Goal: Task Accomplishment & Management: Manage account settings

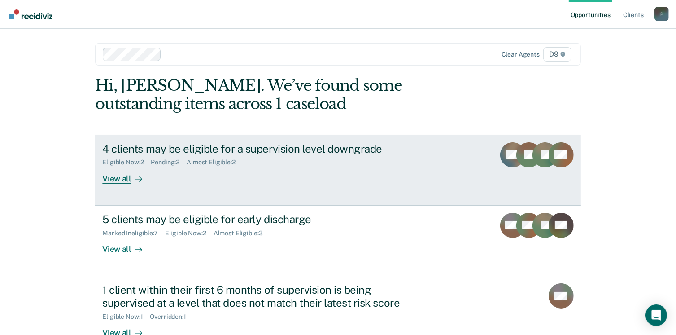
click at [118, 177] on div "View all" at bounding box center [127, 174] width 50 height 17
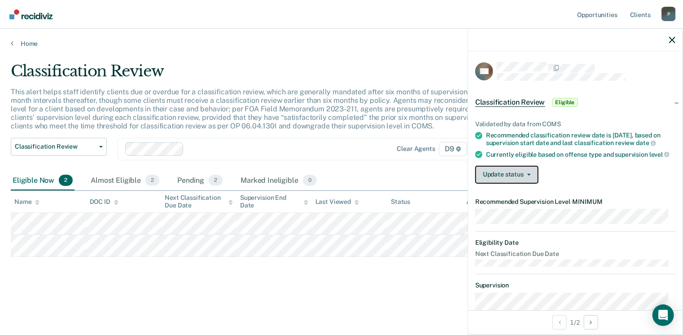
click at [515, 179] on button "Update status" at bounding box center [506, 175] width 63 height 18
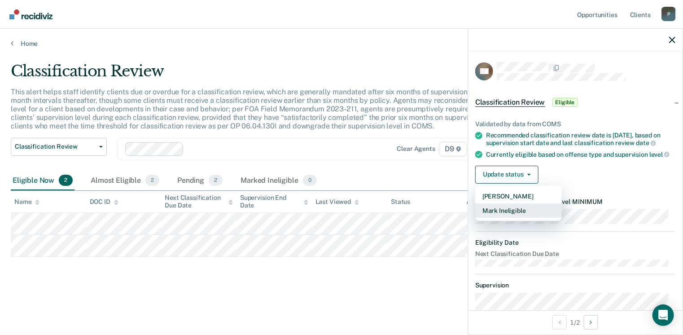
click at [521, 216] on button "Mark Ineligible" at bounding box center [518, 210] width 87 height 14
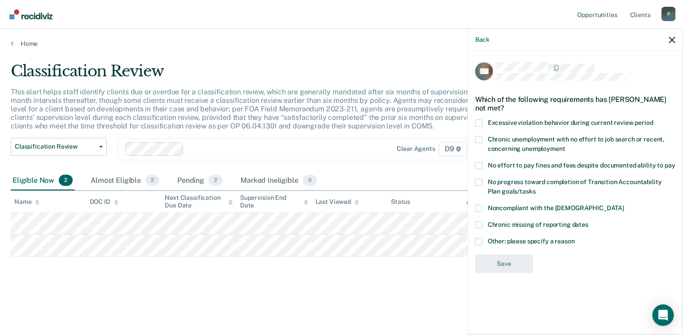
click at [480, 239] on span at bounding box center [478, 241] width 7 height 7
click at [575, 238] on input "Other: please specify a reason" at bounding box center [575, 238] width 0 height 0
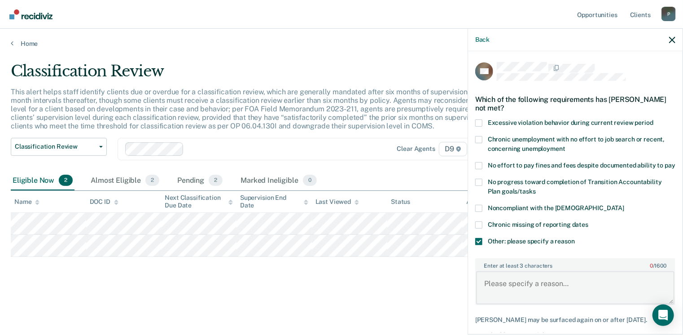
click at [489, 291] on textarea "Enter at least 3 characters 0 / 1600" at bounding box center [575, 287] width 198 height 33
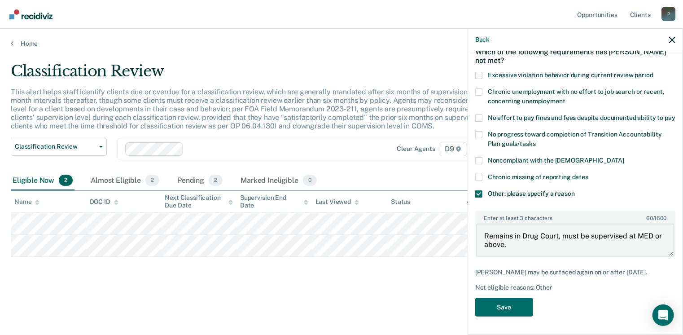
scroll to position [55, 0]
type textarea "Remains in Drug Court, must be supervised at MED or above."
click at [510, 302] on button "Save" at bounding box center [504, 307] width 58 height 18
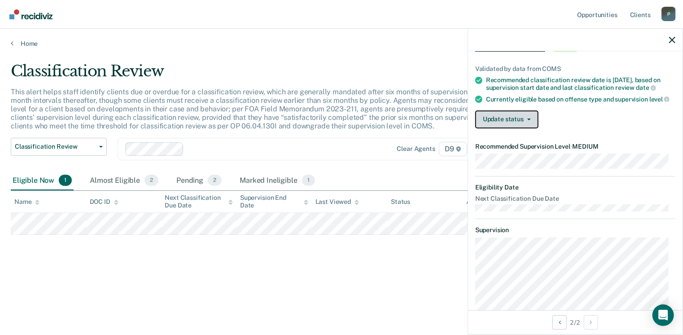
click at [521, 122] on button "Update status" at bounding box center [506, 119] width 63 height 18
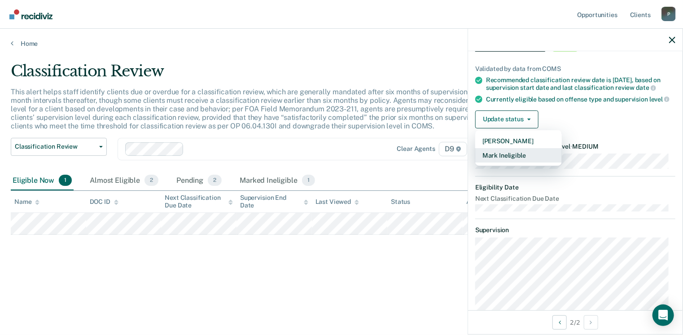
click at [518, 160] on button "Mark Ineligible" at bounding box center [518, 155] width 87 height 14
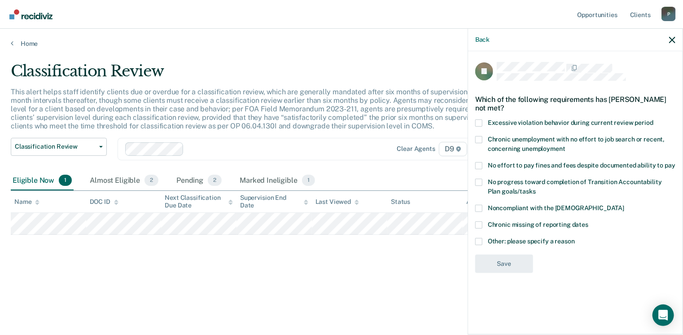
click at [477, 119] on span at bounding box center [478, 122] width 7 height 7
click at [653, 119] on input "Excessive violation behavior during current review period" at bounding box center [653, 119] width 0 height 0
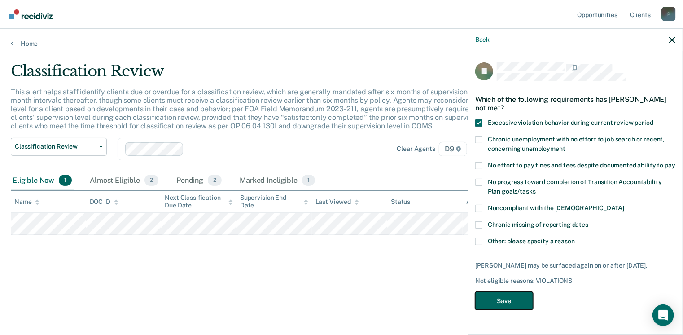
click at [509, 295] on button "Save" at bounding box center [504, 301] width 58 height 18
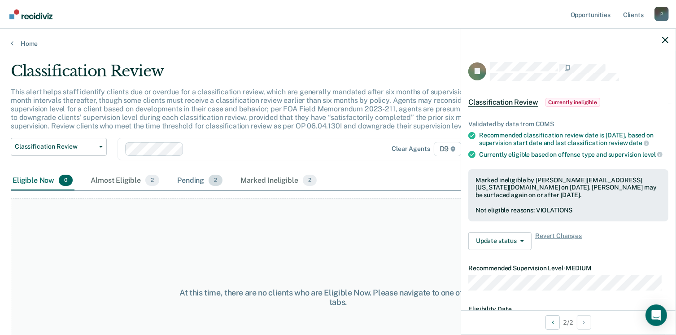
click at [186, 179] on div "Pending 2" at bounding box center [199, 181] width 49 height 20
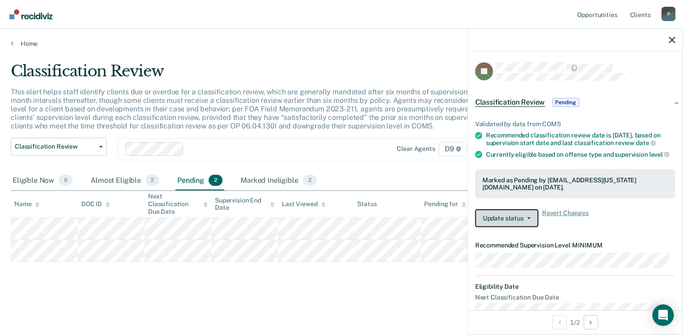
click at [528, 219] on icon "button" at bounding box center [529, 218] width 4 height 2
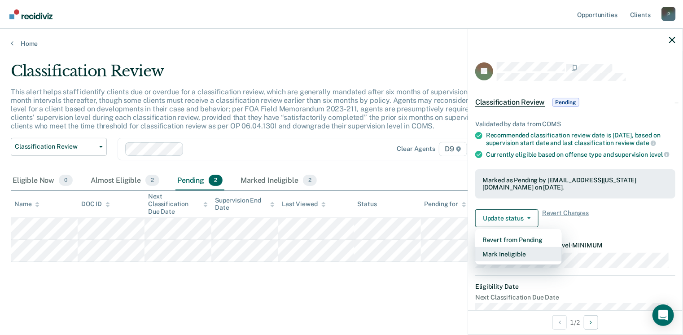
click at [512, 261] on button "Mark Ineligible" at bounding box center [518, 254] width 87 height 14
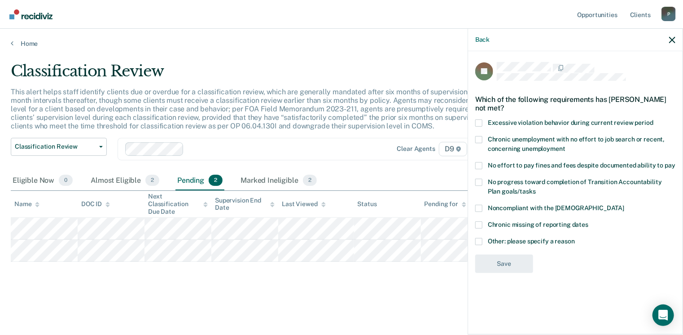
click at [477, 240] on span at bounding box center [478, 241] width 7 height 7
click at [575, 238] on input "Other: please specify a reason" at bounding box center [575, 238] width 0 height 0
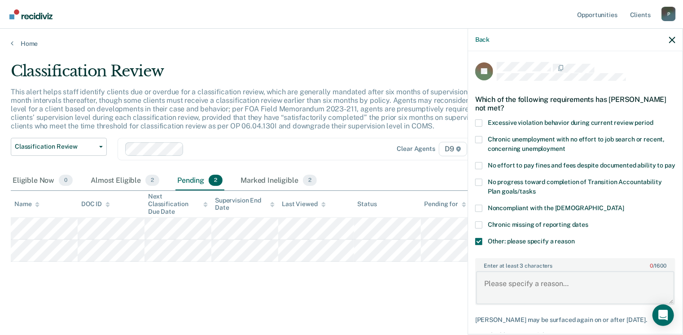
click at [484, 291] on textarea "Enter at least 3 characters 0 / 1600" at bounding box center [575, 287] width 198 height 33
drag, startPoint x: 484, startPoint y: 289, endPoint x: 543, endPoint y: 299, distance: 59.1
click at [543, 299] on textarea "Remains in Drug Court and cannot be supervised below MED." at bounding box center [575, 287] width 198 height 33
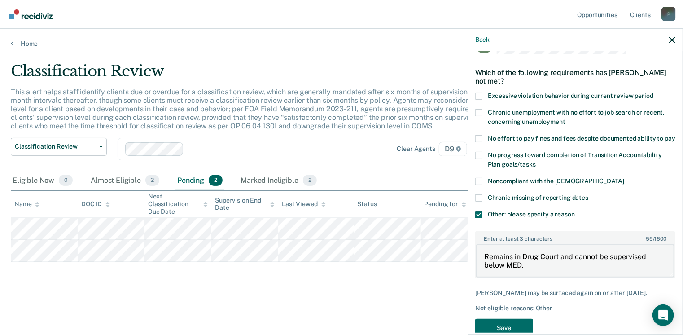
scroll to position [55, 0]
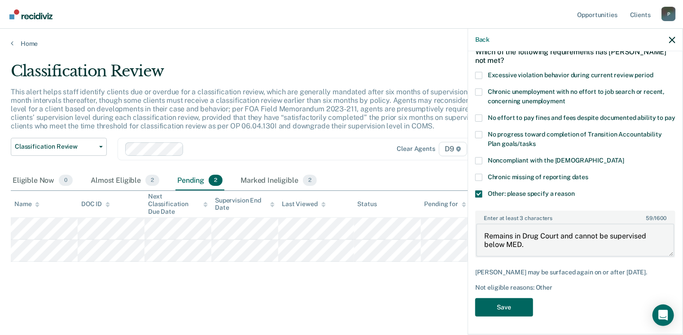
type textarea "Remains in Drug Court and cannot be supervised below MED."
click at [509, 307] on button "Save" at bounding box center [504, 307] width 58 height 18
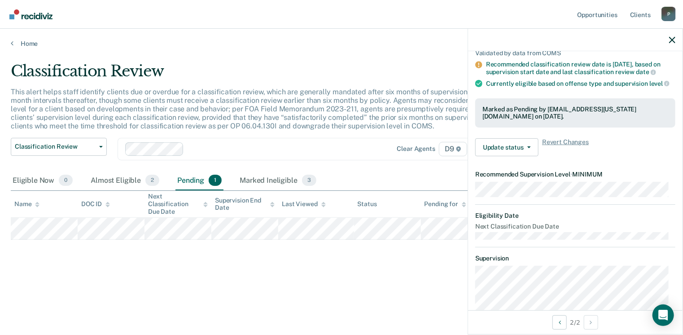
scroll to position [45, 0]
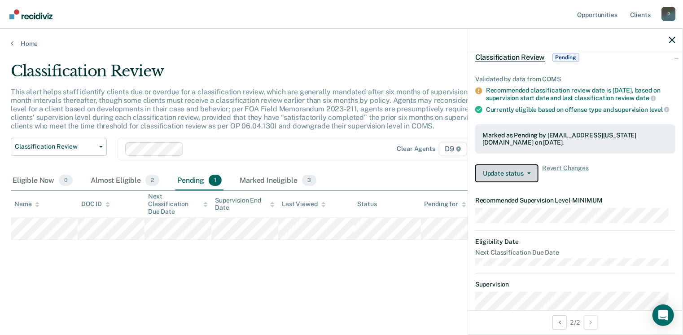
click at [524, 174] on span "button" at bounding box center [526, 173] width 7 height 2
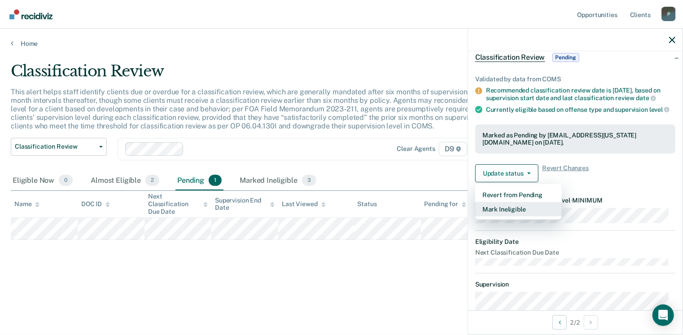
click at [518, 214] on button "Mark Ineligible" at bounding box center [518, 209] width 87 height 14
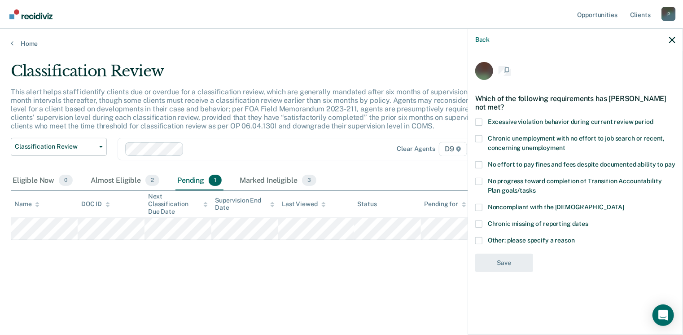
scroll to position [0, 0]
click at [478, 238] on span at bounding box center [478, 241] width 7 height 7
click at [575, 238] on input "Other: please specify a reason" at bounding box center [575, 238] width 0 height 0
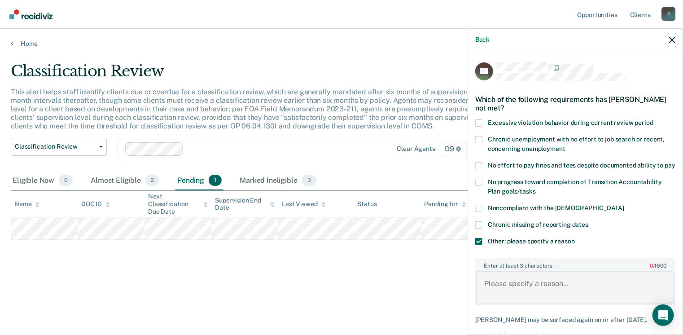
click at [492, 295] on textarea "Enter at least 3 characters 0 / 1600" at bounding box center [575, 287] width 198 height 33
paste textarea "Remains in Drug Court and cannot be supervised below MED."
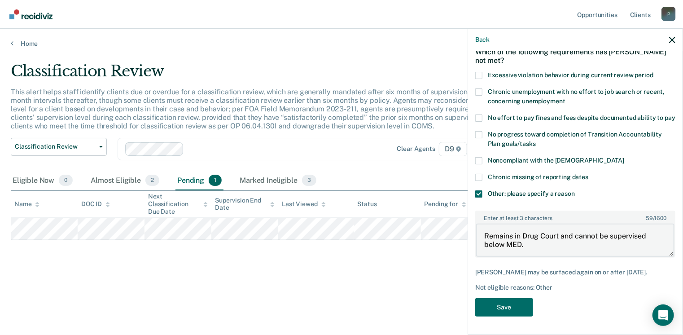
scroll to position [55, 0]
type textarea "Remains in Drug Court and cannot be supervised below MED."
click at [492, 305] on button "Save" at bounding box center [504, 307] width 58 height 18
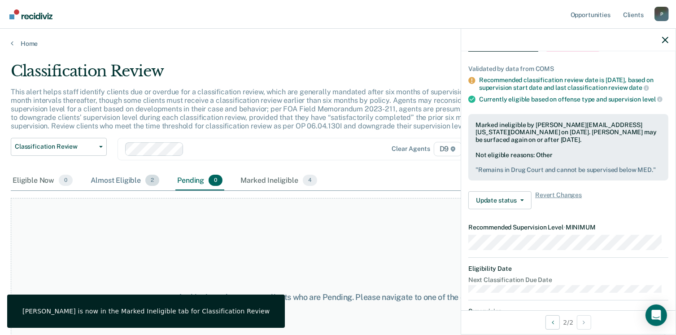
click at [122, 177] on div "Almost Eligible 2" at bounding box center [125, 181] width 72 height 20
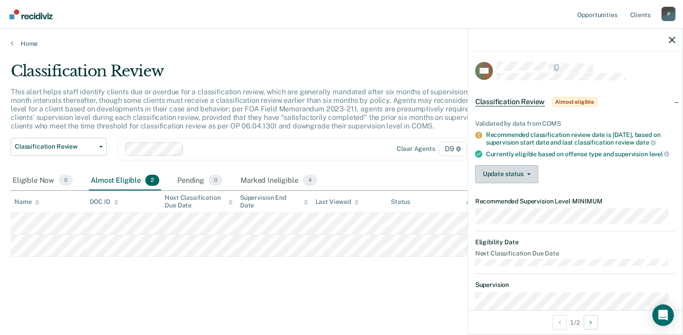
scroll to position [0, 0]
click at [516, 177] on button "Update status" at bounding box center [506, 175] width 63 height 18
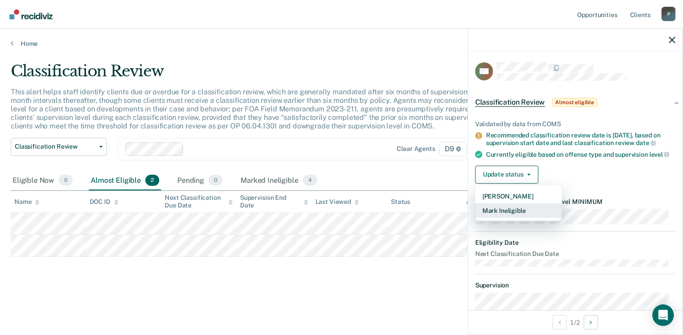
click at [497, 218] on button "Mark Ineligible" at bounding box center [518, 210] width 87 height 14
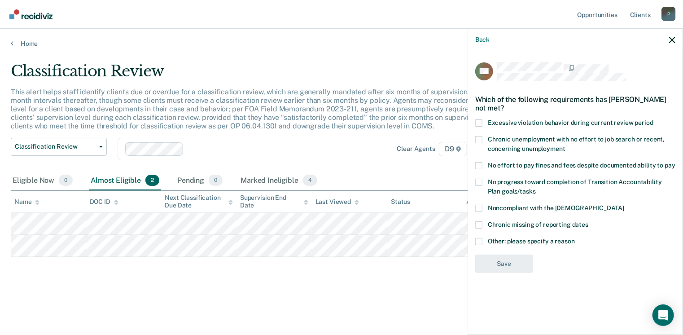
click at [476, 239] on span at bounding box center [478, 241] width 7 height 7
click at [575, 238] on input "Other: please specify a reason" at bounding box center [575, 238] width 0 height 0
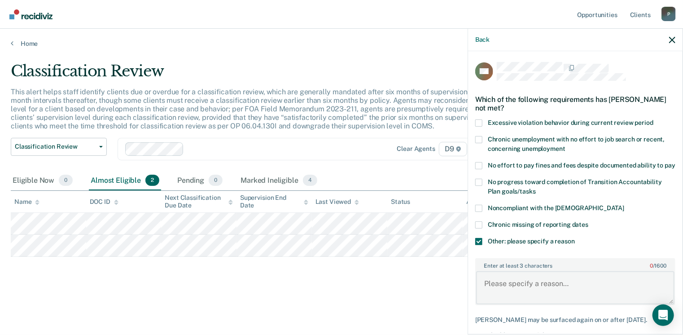
click at [494, 297] on textarea "Enter at least 3 characters 0 / 1600" at bounding box center [575, 287] width 198 height 33
paste textarea "Remains in Drug Court and cannot be supervised below MED."
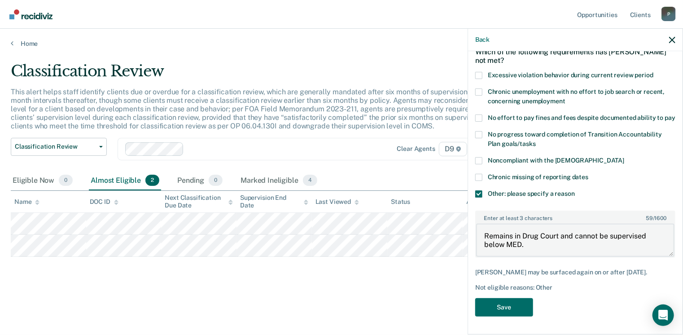
scroll to position [63, 0]
type textarea "Remains in Drug Court and cannot be supervised below MED."
click at [492, 304] on button "Save" at bounding box center [504, 307] width 58 height 18
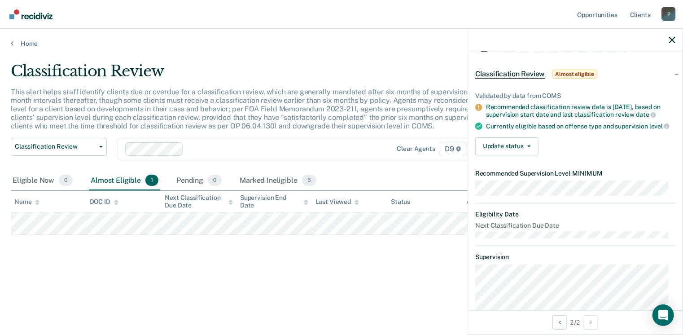
scroll to position [0, 0]
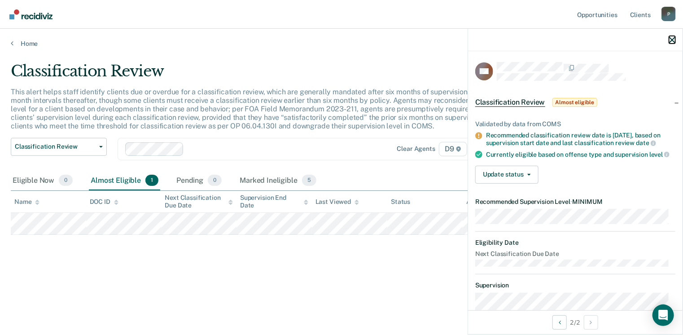
click at [670, 38] on icon "button" at bounding box center [672, 40] width 6 height 6
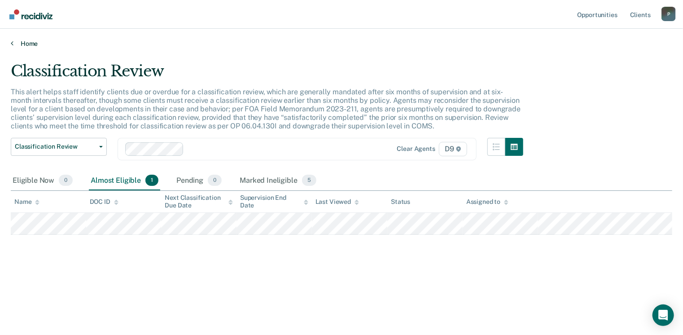
click at [25, 41] on link "Home" at bounding box center [341, 43] width 661 height 8
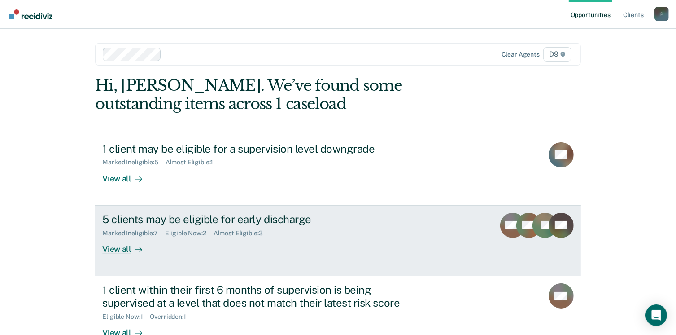
click at [120, 246] on div "View all" at bounding box center [127, 244] width 50 height 17
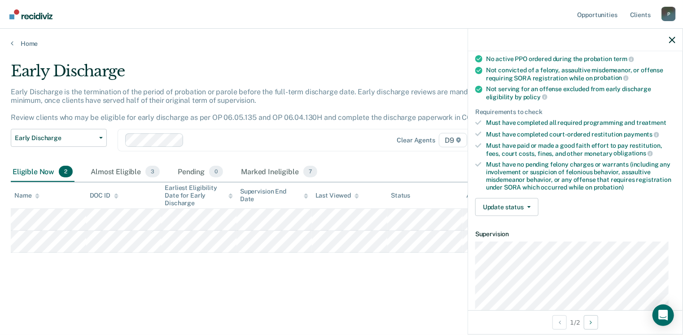
scroll to position [90, 0]
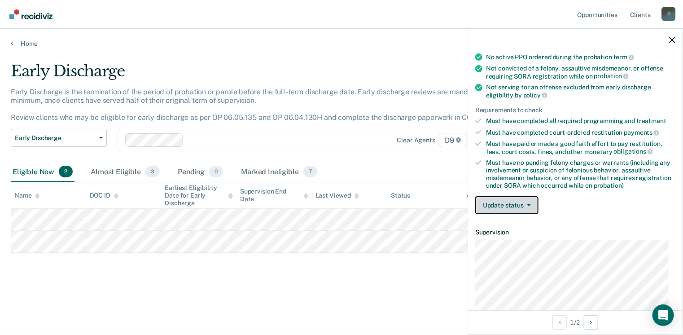
click at [509, 199] on button "Update status" at bounding box center [506, 205] width 63 height 18
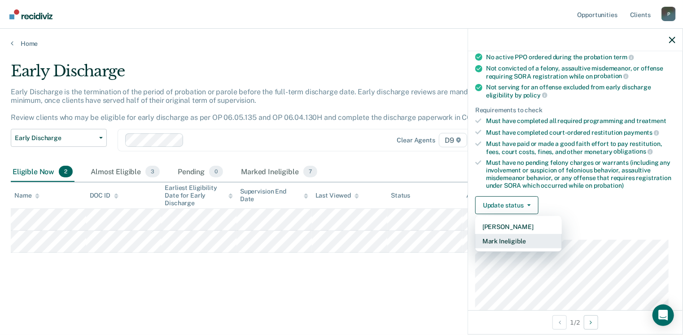
click at [509, 240] on button "Mark Ineligible" at bounding box center [518, 241] width 87 height 14
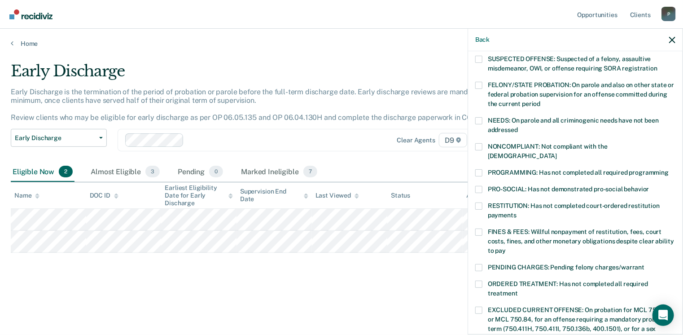
click at [479, 169] on span at bounding box center [478, 172] width 7 height 7
click at [668, 169] on input "PROGRAMMING: Has not completed all required programming" at bounding box center [668, 169] width 0 height 0
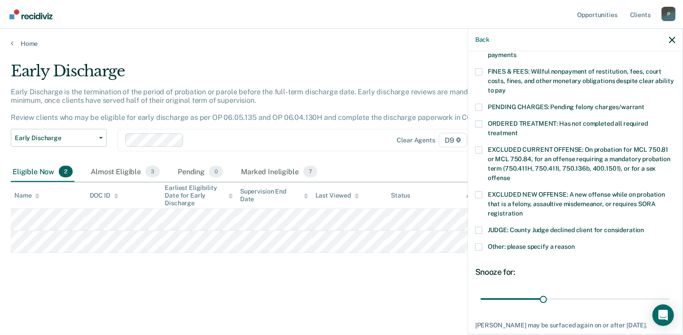
scroll to position [269, 0]
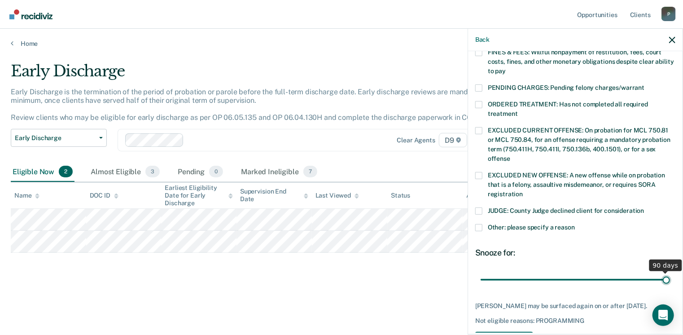
drag, startPoint x: 541, startPoint y: 267, endPoint x: 695, endPoint y: 261, distance: 154.4
type input "90"
click at [670, 272] on input "range" at bounding box center [574, 280] width 189 height 16
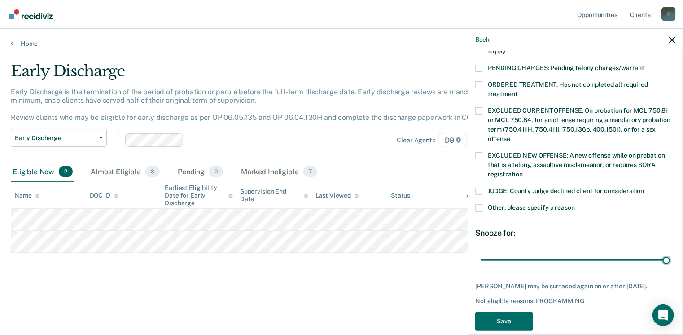
scroll to position [300, 0]
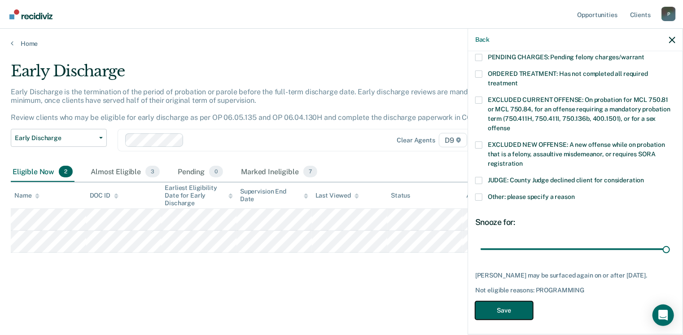
click at [499, 304] on button "Save" at bounding box center [504, 310] width 58 height 18
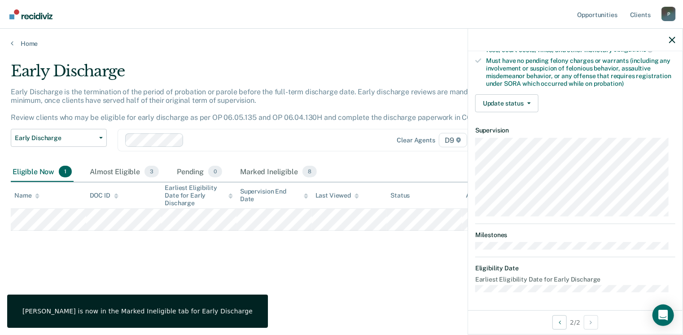
scroll to position [188, 0]
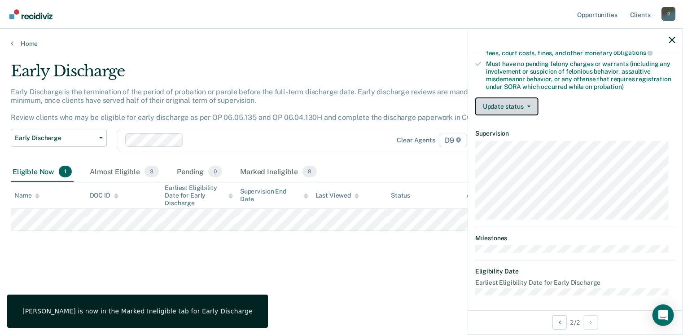
click at [515, 102] on button "Update status" at bounding box center [506, 106] width 63 height 18
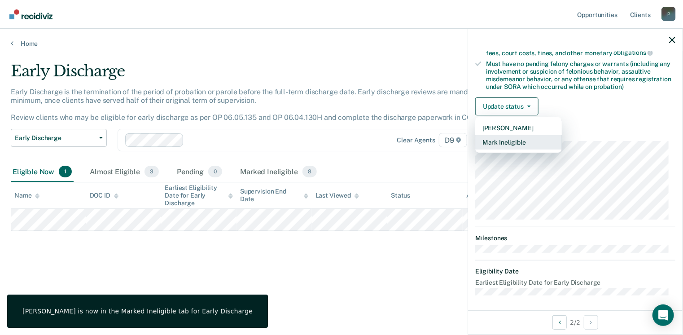
click at [512, 139] on button "Mark Ineligible" at bounding box center [518, 142] width 87 height 14
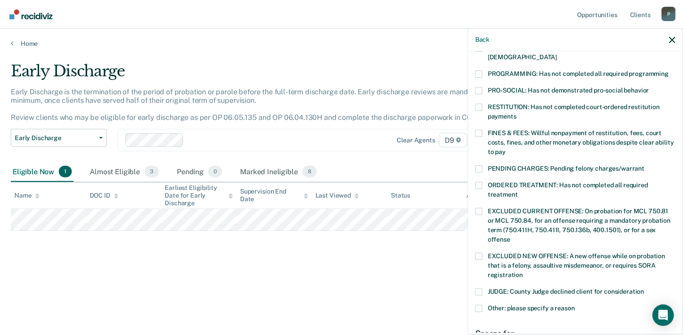
drag, startPoint x: 480, startPoint y: 61, endPoint x: 490, endPoint y: 79, distance: 19.9
click at [480, 70] on span at bounding box center [478, 73] width 7 height 7
click at [668, 70] on input "PROGRAMMING: Has not completed all required programming" at bounding box center [668, 70] width 0 height 0
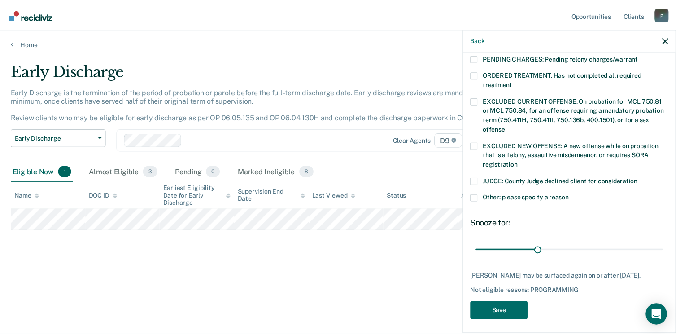
scroll to position [300, 0]
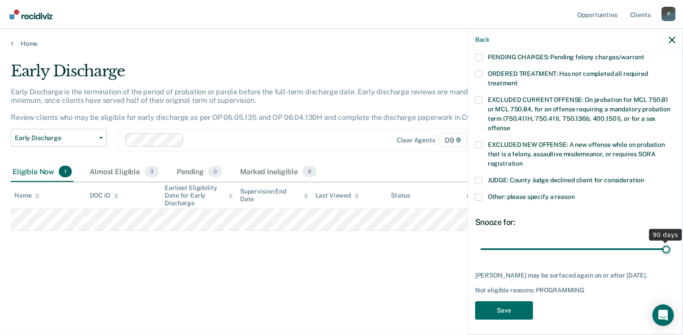
drag, startPoint x: 541, startPoint y: 238, endPoint x: 683, endPoint y: 233, distance: 142.7
type input "90"
click at [670, 241] on input "range" at bounding box center [574, 249] width 189 height 16
click at [511, 305] on button "Save" at bounding box center [504, 310] width 58 height 18
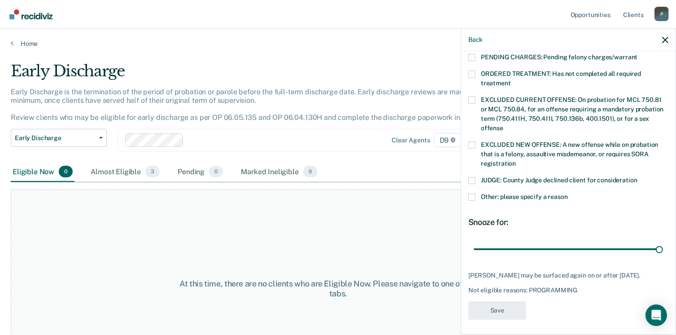
scroll to position [255, 0]
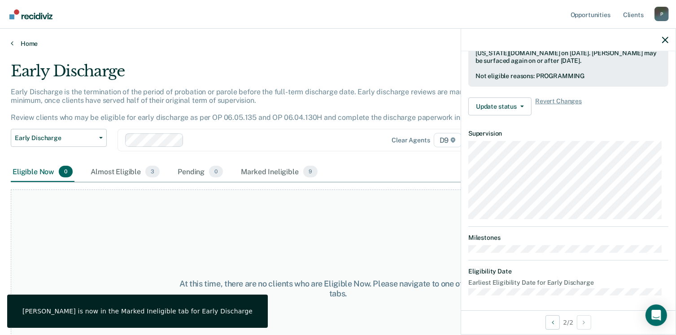
click at [13, 41] on link "Home" at bounding box center [338, 43] width 654 height 8
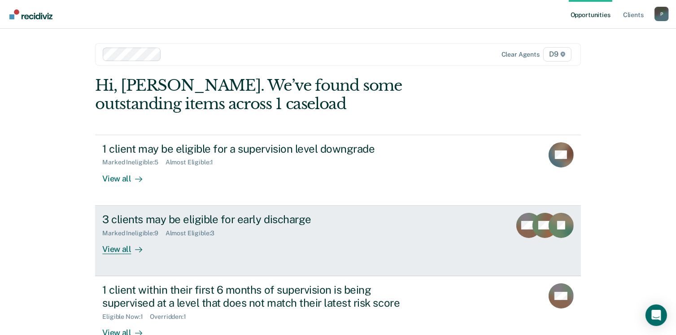
click at [117, 249] on div "View all" at bounding box center [127, 244] width 50 height 17
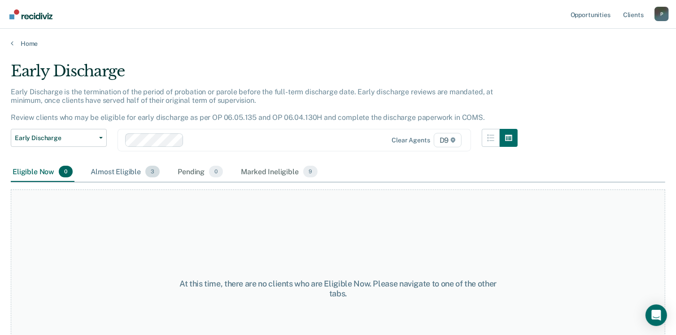
click at [122, 171] on div "Almost Eligible 3" at bounding box center [125, 172] width 73 height 20
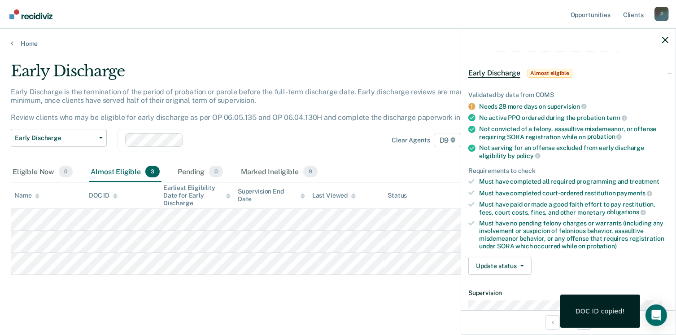
scroll to position [90, 0]
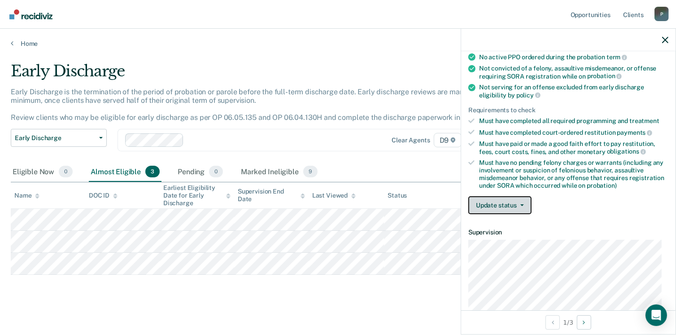
click at [501, 200] on button "Update status" at bounding box center [499, 205] width 63 height 18
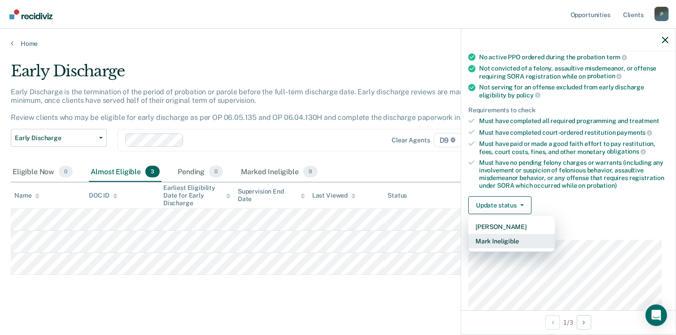
click at [498, 236] on button "Mark Ineligible" at bounding box center [511, 241] width 87 height 14
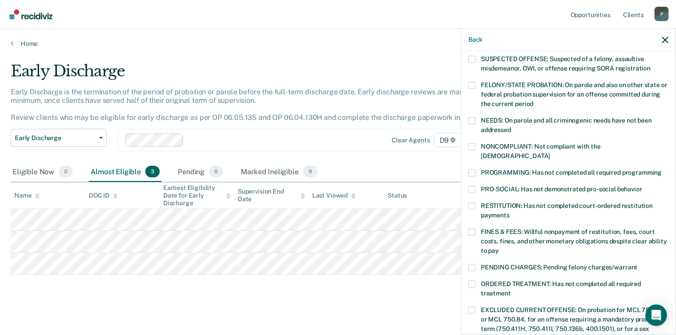
click at [472, 169] on span at bounding box center [471, 172] width 7 height 7
click at [662, 169] on input "PROGRAMMING: Has not completed all required programming" at bounding box center [662, 169] width 0 height 0
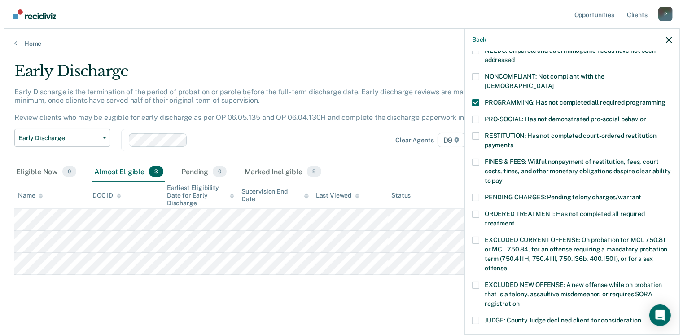
scroll to position [300, 0]
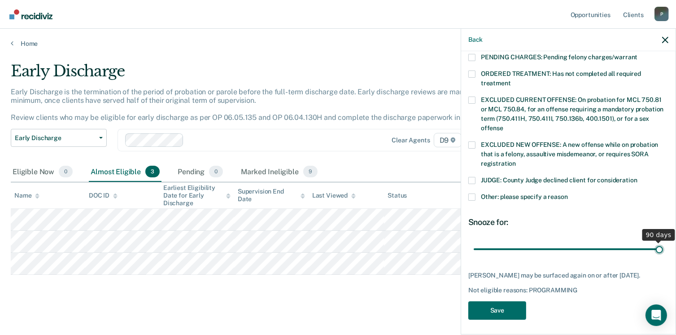
drag, startPoint x: 532, startPoint y: 237, endPoint x: 670, endPoint y: 237, distance: 137.7
type input "90"
click at [663, 241] on input "range" at bounding box center [568, 249] width 189 height 16
click at [507, 305] on button "Save" at bounding box center [497, 310] width 58 height 18
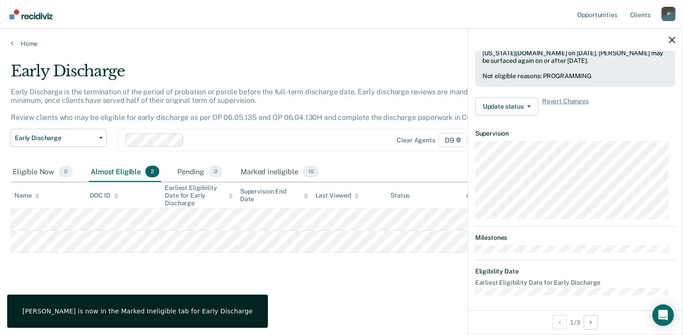
scroll to position [188, 0]
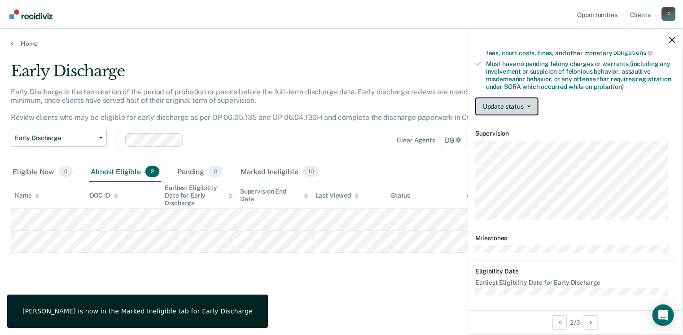
click at [523, 100] on button "Update status" at bounding box center [506, 106] width 63 height 18
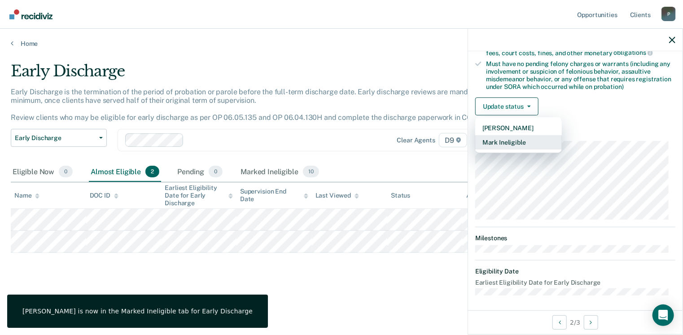
click at [518, 138] on button "Mark Ineligible" at bounding box center [518, 142] width 87 height 14
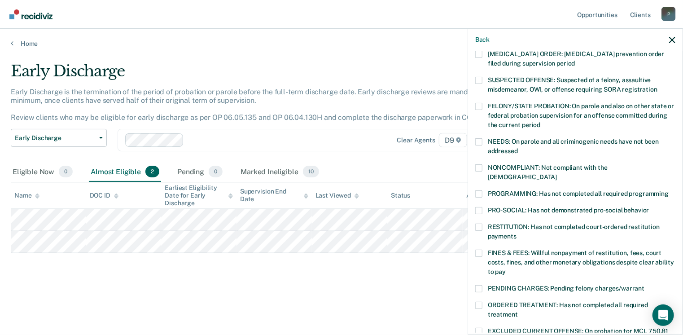
scroll to position [90, 0]
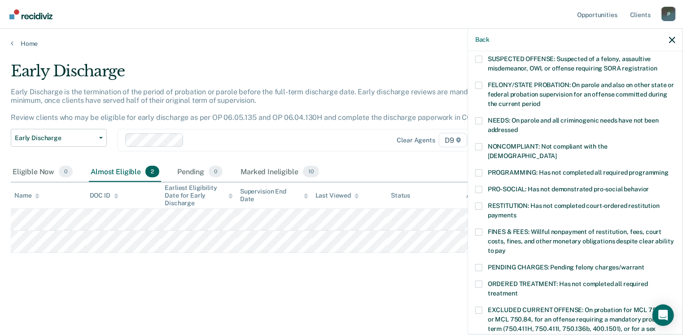
click at [479, 143] on span at bounding box center [478, 146] width 7 height 7
click at [557, 153] on input "NONCOMPLIANT: Not compliant with the [DEMOGRAPHIC_DATA]" at bounding box center [557, 153] width 0 height 0
click at [476, 169] on span at bounding box center [478, 172] width 7 height 7
click at [668, 169] on input "PROGRAMMING: Has not completed all required programming" at bounding box center [668, 169] width 0 height 0
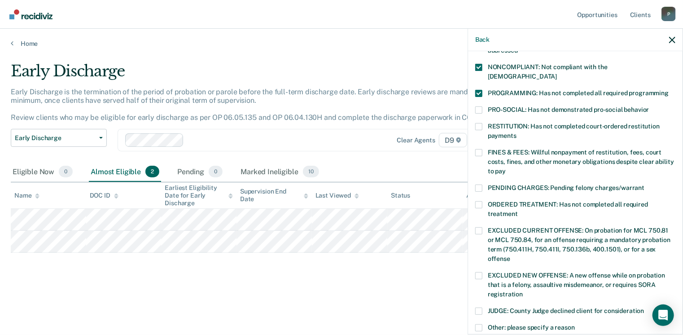
scroll to position [179, 0]
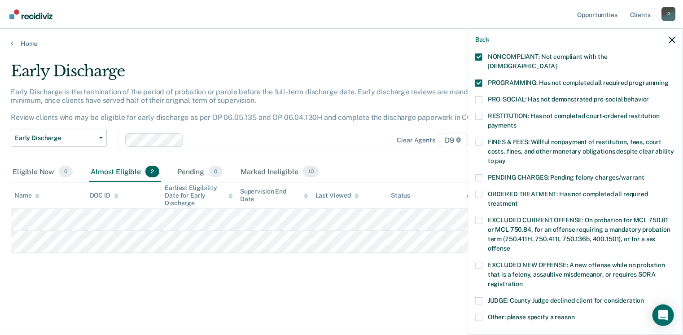
click at [478, 191] on span at bounding box center [478, 194] width 7 height 7
click at [518, 200] on input "ORDERED TREATMENT: Has not completed all required treatment" at bounding box center [518, 200] width 0 height 0
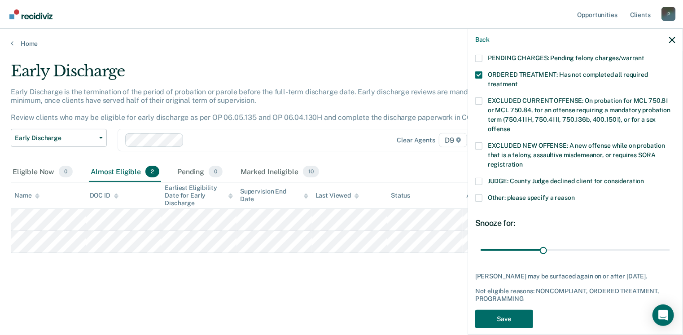
scroll to position [307, 0]
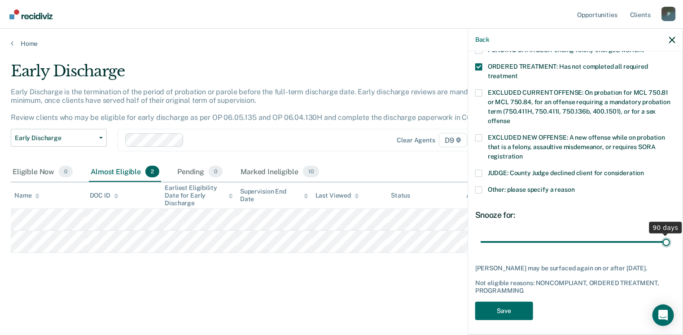
drag, startPoint x: 541, startPoint y: 229, endPoint x: 673, endPoint y: 231, distance: 132.3
type input "90"
click at [670, 234] on input "range" at bounding box center [574, 242] width 189 height 16
drag, startPoint x: 506, startPoint y: 303, endPoint x: 495, endPoint y: 295, distance: 13.5
click at [505, 303] on button "Save" at bounding box center [504, 310] width 58 height 18
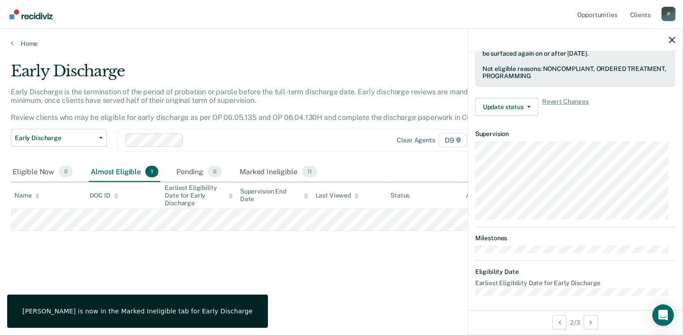
scroll to position [188, 0]
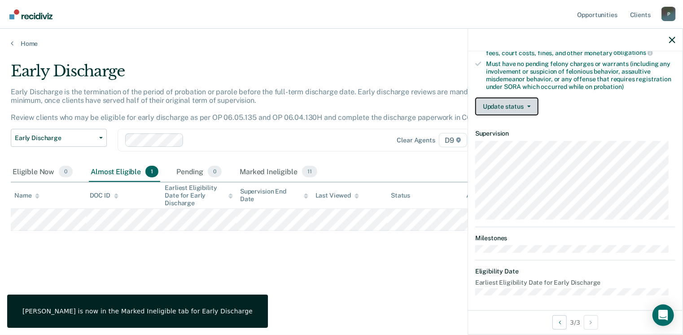
click at [513, 101] on button "Update status" at bounding box center [506, 106] width 63 height 18
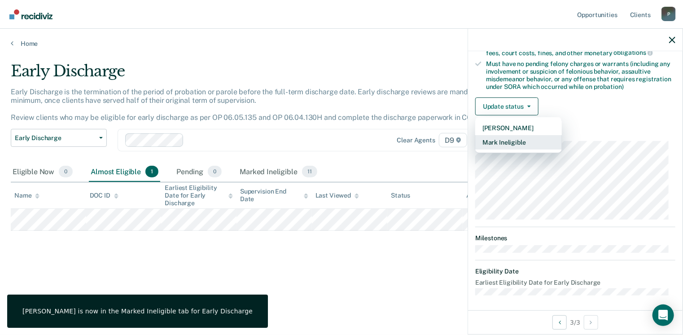
click at [503, 137] on button "Mark Ineligible" at bounding box center [518, 142] width 87 height 14
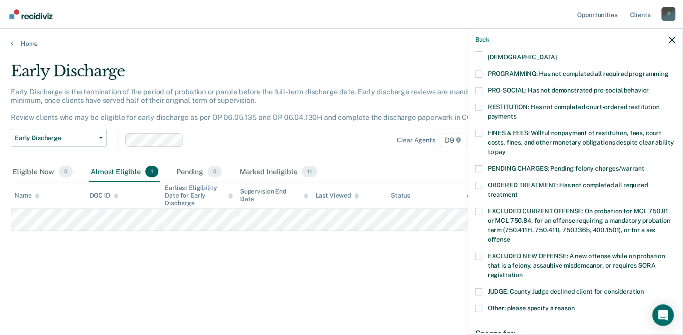
click at [479, 70] on span at bounding box center [478, 73] width 7 height 7
click at [668, 70] on input "PROGRAMMING: Has not completed all required programming" at bounding box center [668, 70] width 0 height 0
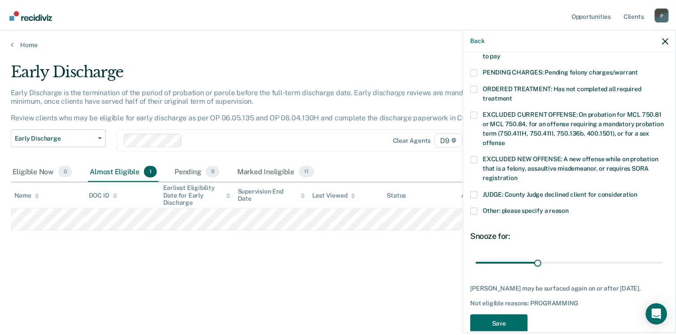
scroll to position [292, 0]
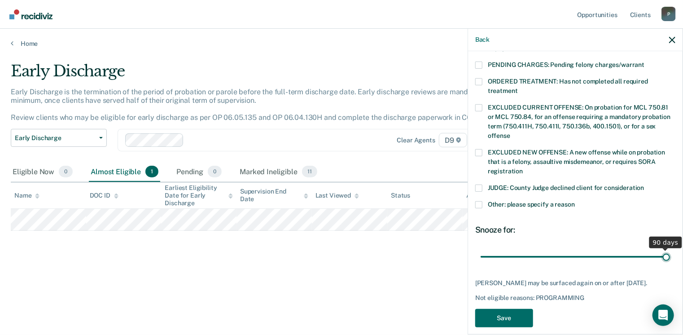
drag, startPoint x: 540, startPoint y: 245, endPoint x: 680, endPoint y: 246, distance: 140.0
type input "90"
click at [670, 249] on input "range" at bounding box center [574, 257] width 189 height 16
click at [500, 310] on button "Save" at bounding box center [504, 318] width 58 height 18
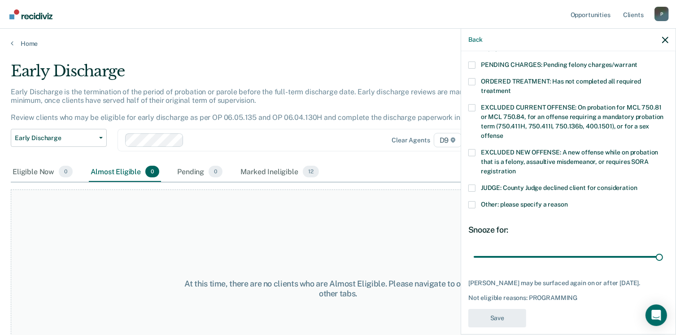
scroll to position [255, 0]
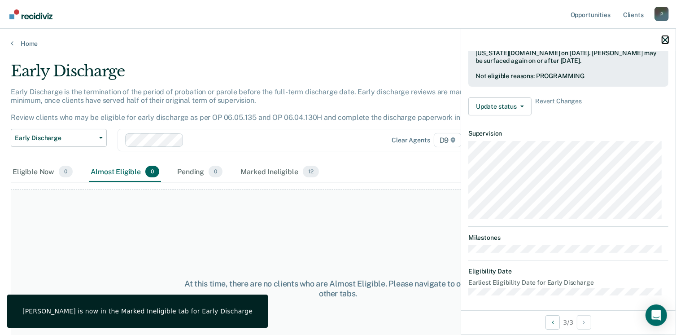
click at [666, 38] on icon "button" at bounding box center [665, 40] width 6 height 6
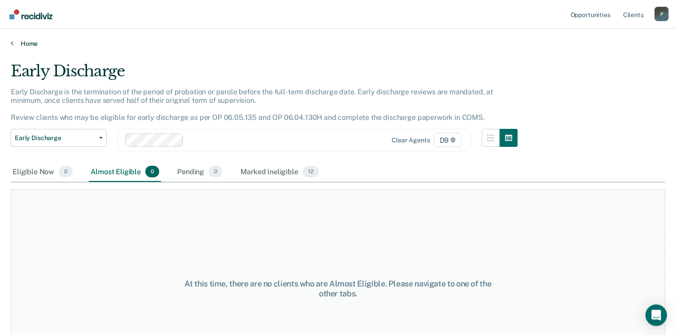
click at [17, 41] on link "Home" at bounding box center [338, 43] width 654 height 8
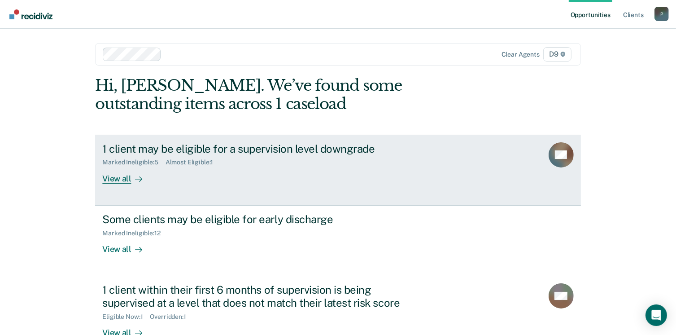
click at [108, 178] on div "View all" at bounding box center [127, 174] width 50 height 17
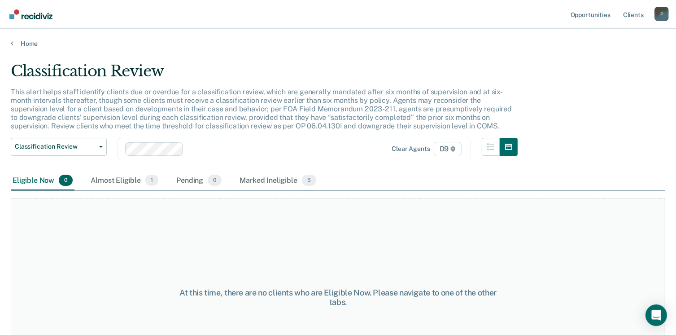
click at [108, 178] on div "Almost Eligible 1" at bounding box center [124, 181] width 71 height 20
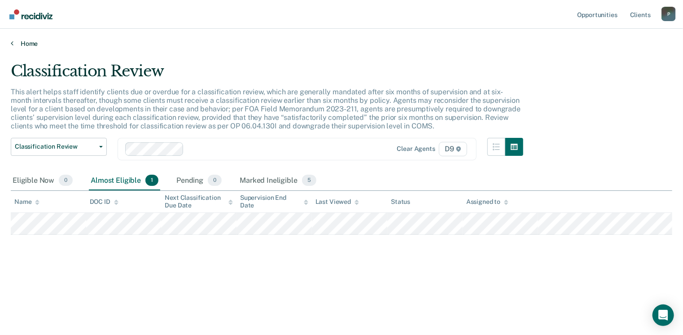
click at [26, 43] on link "Home" at bounding box center [341, 43] width 661 height 8
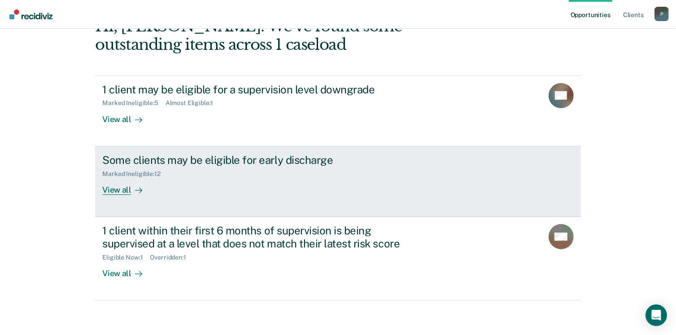
scroll to position [60, 0]
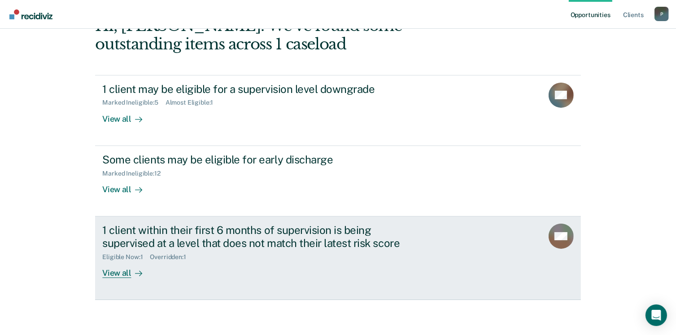
click at [116, 270] on div "View all" at bounding box center [127, 268] width 50 height 17
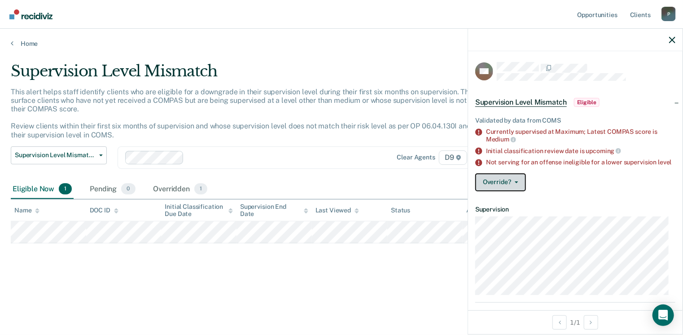
click at [504, 187] on button "Override?" at bounding box center [500, 182] width 51 height 18
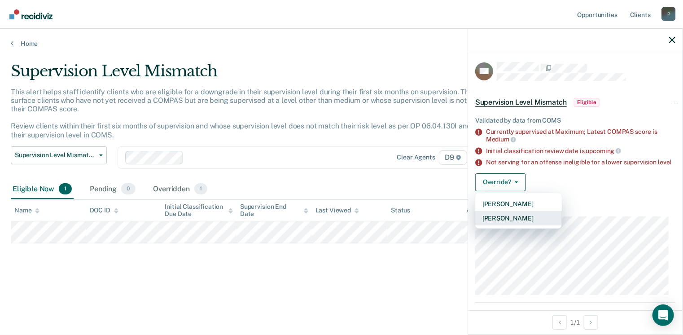
click at [506, 225] on button "[PERSON_NAME]" at bounding box center [518, 218] width 87 height 14
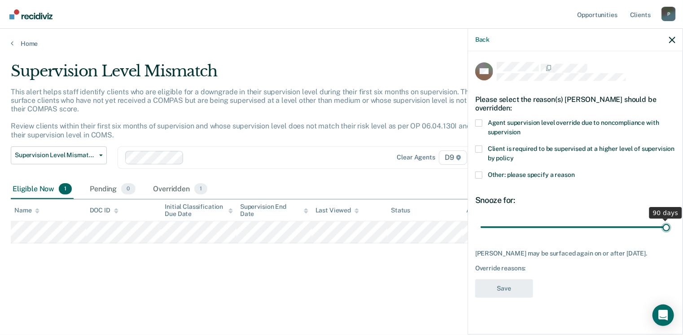
drag, startPoint x: 545, startPoint y: 217, endPoint x: 691, endPoint y: 217, distance: 145.8
type input "90"
click at [670, 219] on input "range" at bounding box center [574, 227] width 189 height 16
click at [479, 171] on span at bounding box center [478, 174] width 7 height 7
click at [575, 171] on input "Other: please specify a reason" at bounding box center [575, 171] width 0 height 0
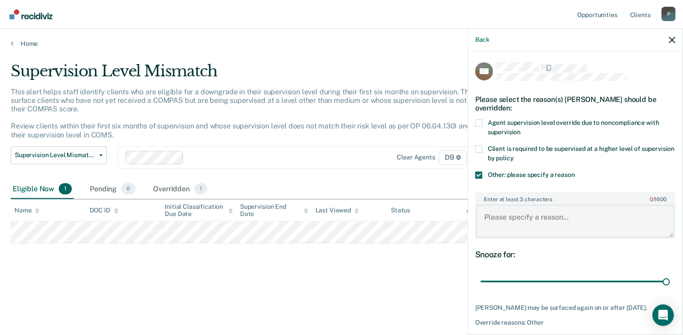
click at [488, 212] on textarea "Enter at least 3 characters 0 / 1600" at bounding box center [575, 221] width 198 height 33
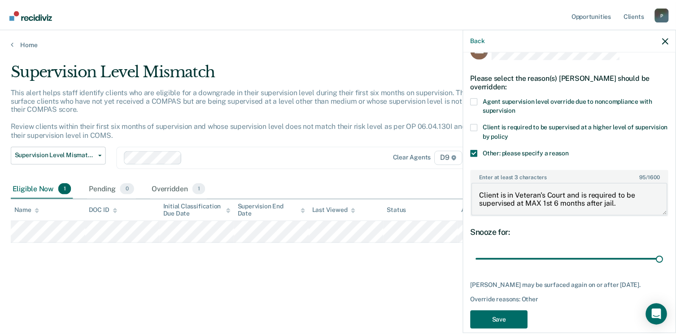
scroll to position [33, 0]
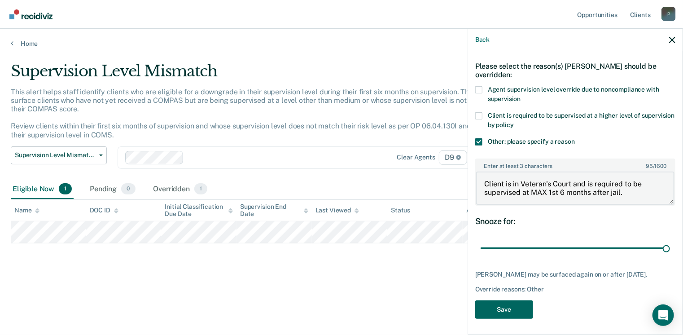
type textarea "Client is in Veteran's Court and is required to be supervised at MAX 1st 6 mont…"
click at [496, 305] on button "Save" at bounding box center [504, 309] width 58 height 18
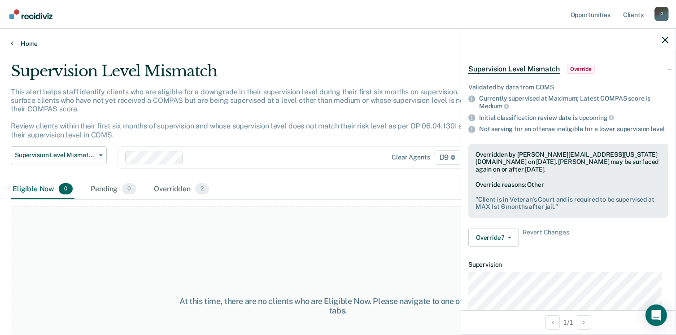
click at [23, 40] on link "Home" at bounding box center [338, 43] width 654 height 8
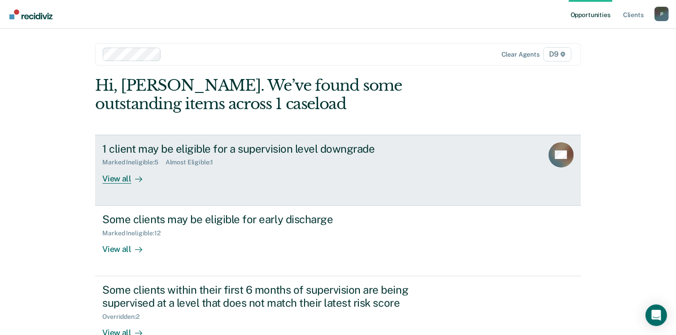
click at [117, 176] on div "View all" at bounding box center [127, 174] width 50 height 17
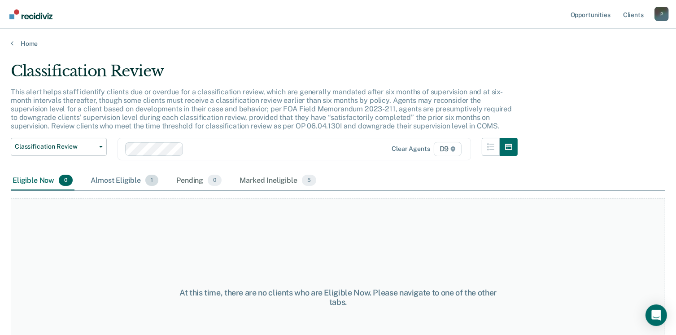
click at [113, 179] on div "Almost Eligible 1" at bounding box center [124, 181] width 71 height 20
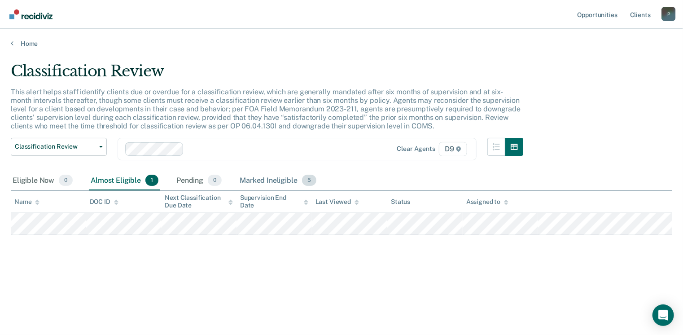
click at [275, 178] on div "Marked Ineligible 5" at bounding box center [278, 181] width 80 height 20
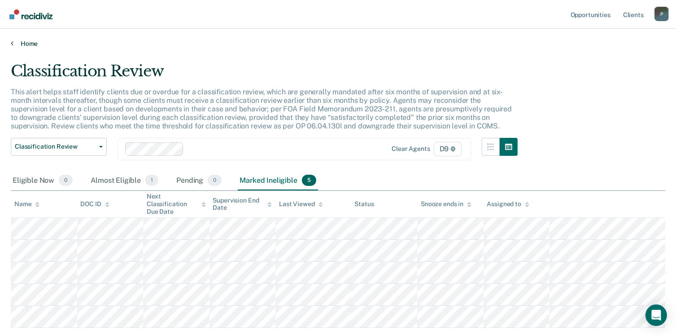
click at [23, 43] on link "Home" at bounding box center [338, 43] width 654 height 8
